Goal: Task Accomplishment & Management: Complete application form

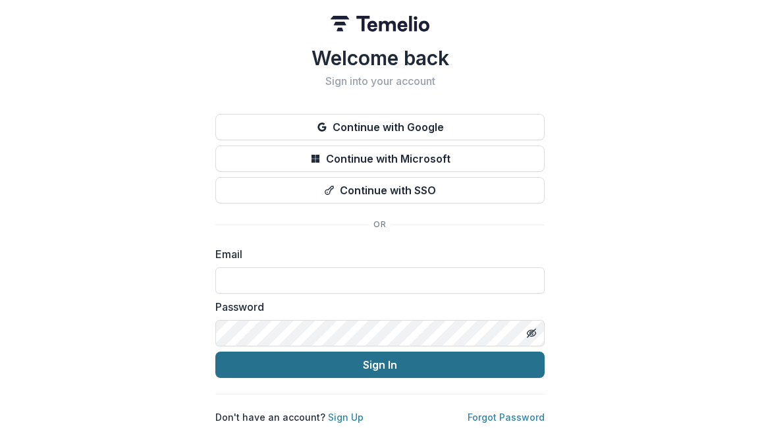
click at [392, 360] on button "Sign In" at bounding box center [379, 365] width 329 height 26
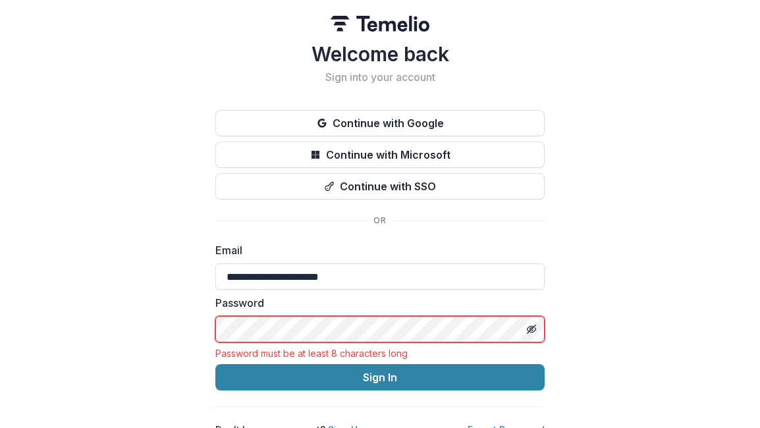
type input "**********"
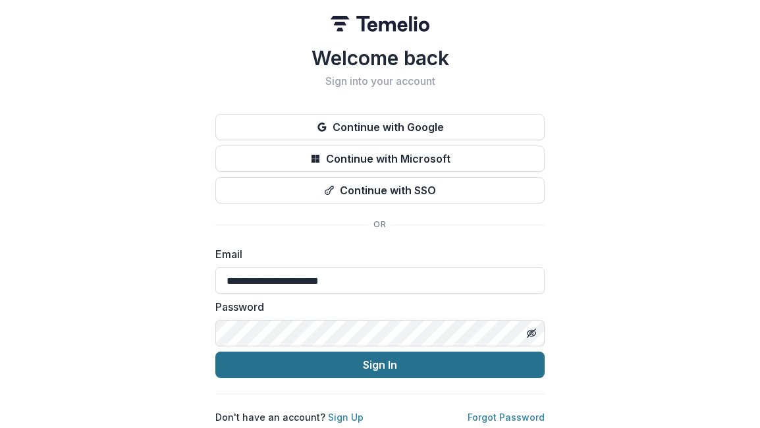
click at [327, 364] on button "Sign In" at bounding box center [379, 365] width 329 height 26
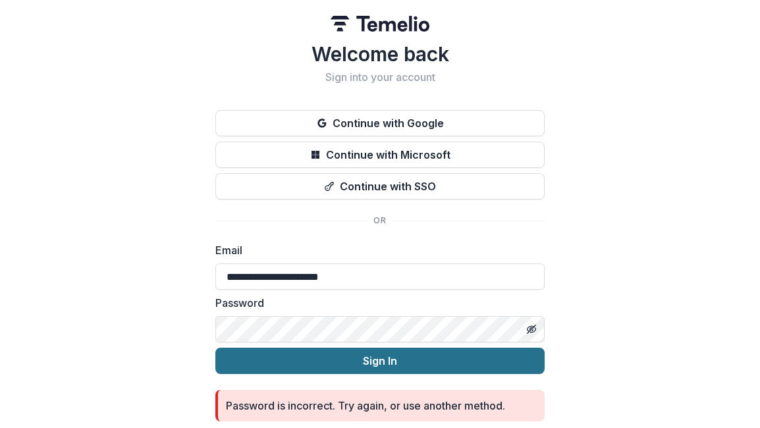
click at [327, 364] on button "Sign In" at bounding box center [379, 361] width 329 height 26
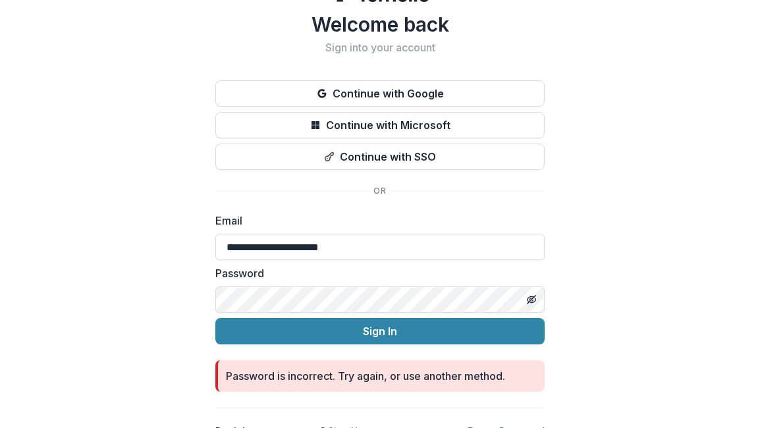
scroll to position [32, 0]
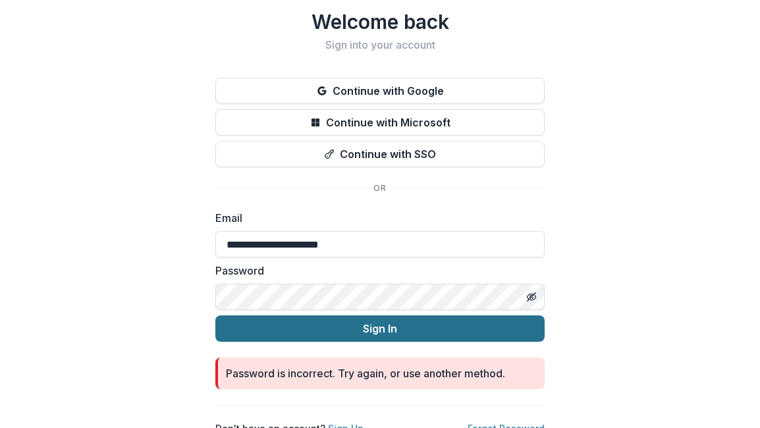
click at [429, 332] on button "Sign In" at bounding box center [379, 328] width 329 height 26
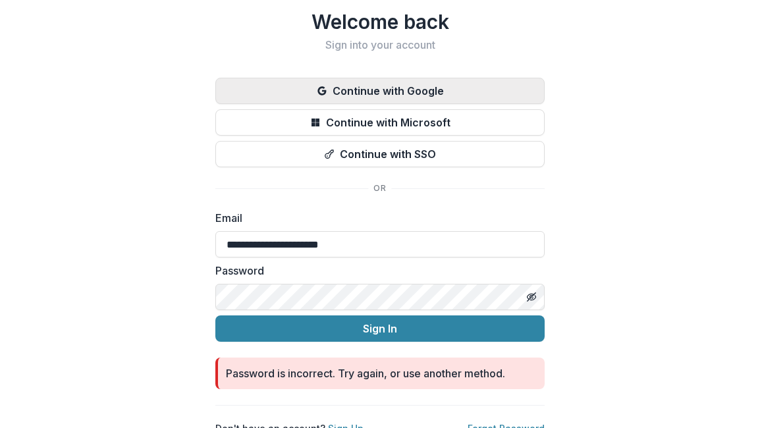
click at [426, 90] on button "Continue with Google" at bounding box center [379, 91] width 329 height 26
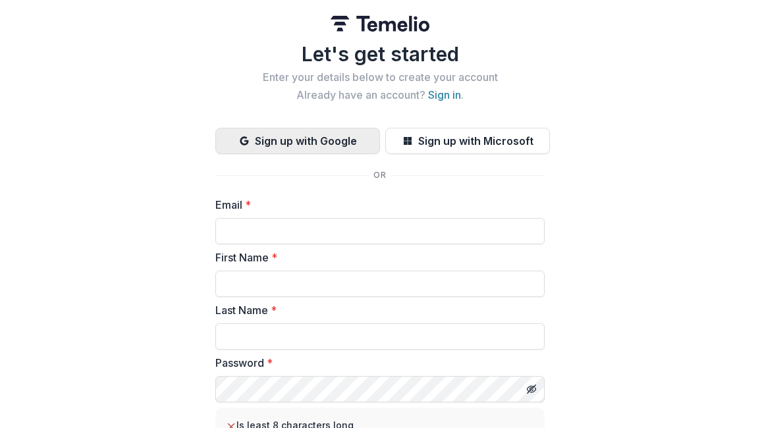
click at [318, 140] on button "Sign up with Google" at bounding box center [297, 141] width 165 height 26
click at [318, 142] on button "Sign up with Google" at bounding box center [297, 141] width 165 height 26
